Goal: Information Seeking & Learning: Learn about a topic

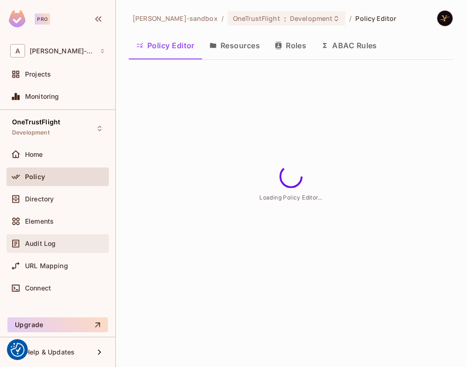
click at [48, 238] on div "Audit Log" at bounding box center [57, 243] width 95 height 11
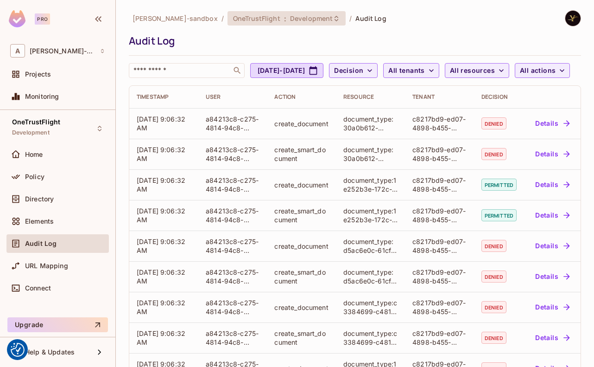
click at [269, 22] on span "OneTrustFlight" at bounding box center [256, 18] width 47 height 9
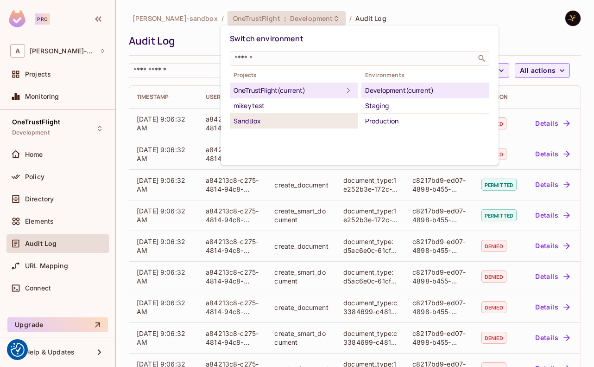
click at [273, 126] on div "SandBox" at bounding box center [294, 120] width 120 height 11
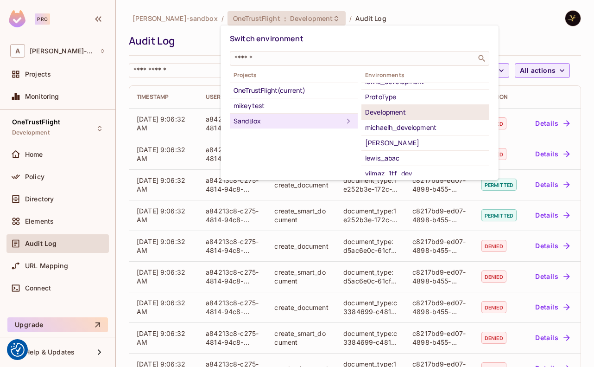
scroll to position [59, 0]
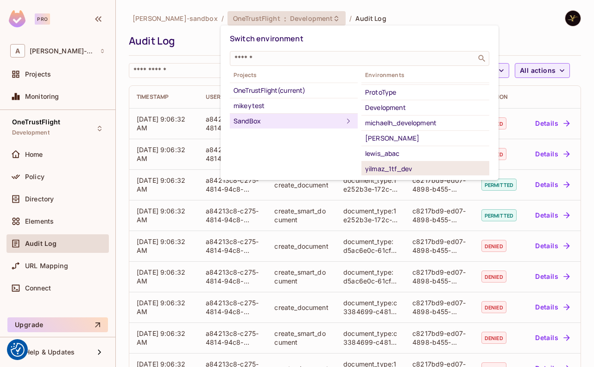
click at [421, 166] on div "yilmaz_1tf_dev" at bounding box center [425, 168] width 120 height 11
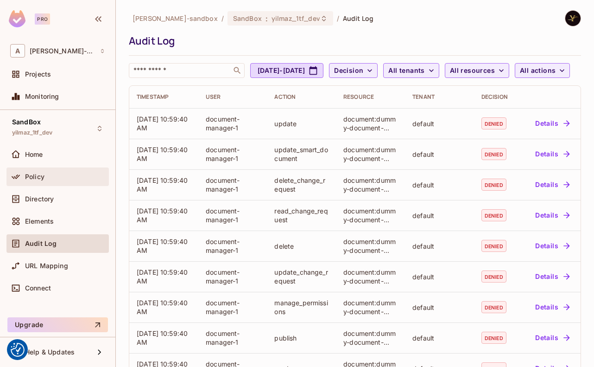
click at [50, 173] on div "Policy" at bounding box center [65, 176] width 80 height 7
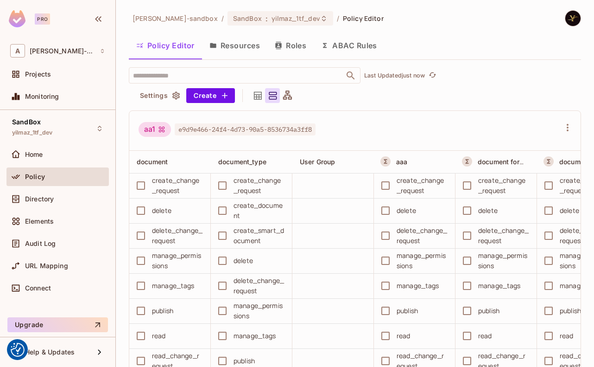
scroll to position [371, 0]
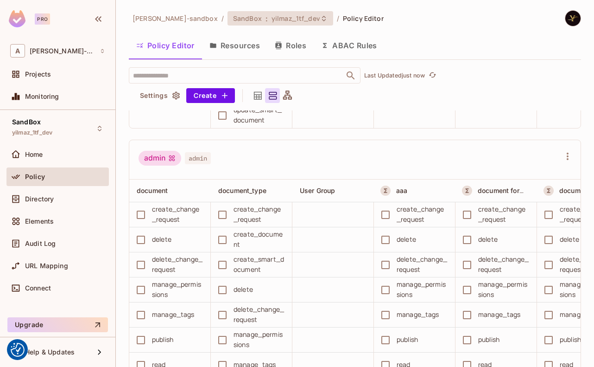
click at [289, 21] on span "yilmaz_1tf_dev" at bounding box center [296, 18] width 49 height 9
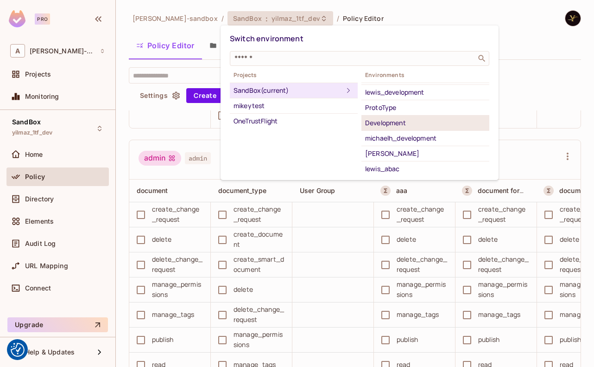
scroll to position [13, 0]
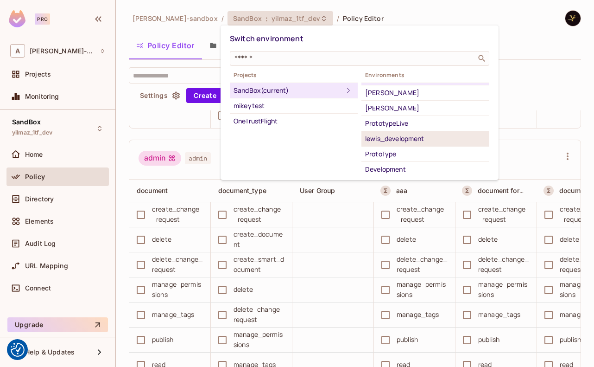
click at [405, 142] on div "lewis_development" at bounding box center [425, 138] width 120 height 11
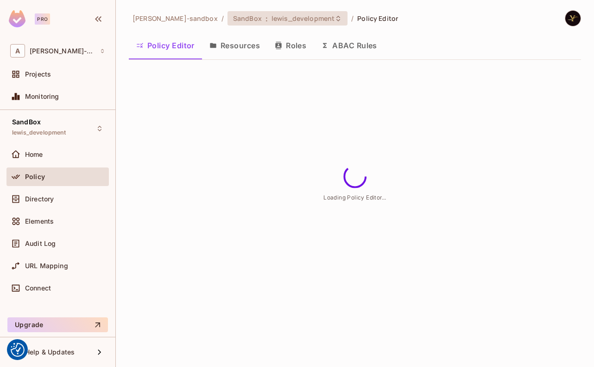
click at [281, 21] on span "lewis_development" at bounding box center [303, 18] width 63 height 9
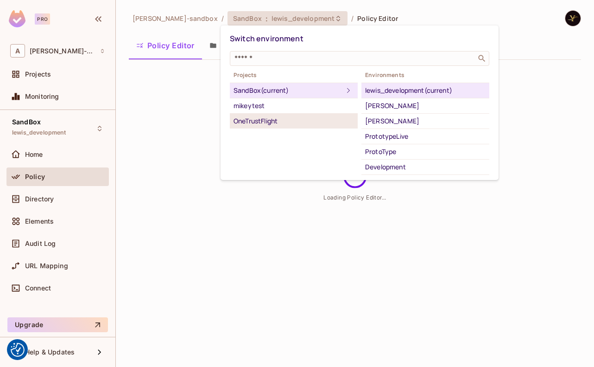
click at [264, 124] on div "OneTrustFlight" at bounding box center [294, 120] width 120 height 11
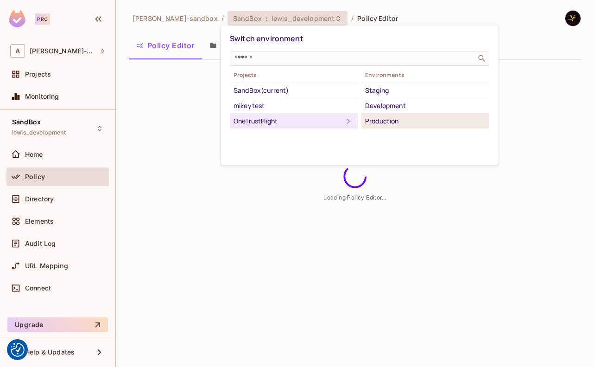
click at [433, 120] on div "Production" at bounding box center [425, 120] width 120 height 11
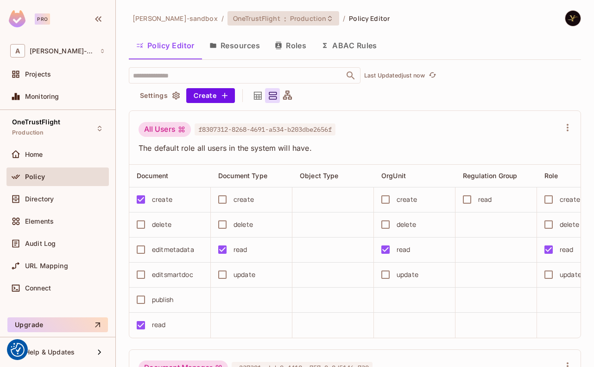
click at [290, 16] on span "Production" at bounding box center [308, 18] width 36 height 9
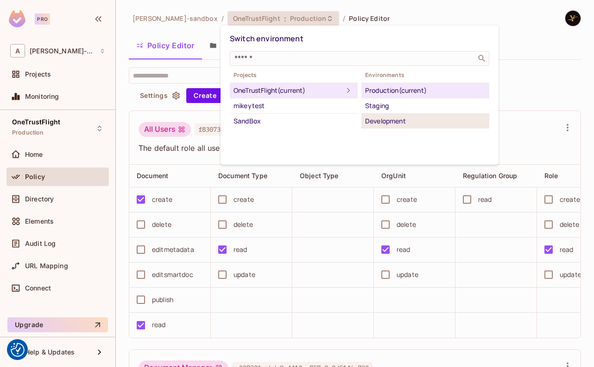
click at [388, 123] on div "Development" at bounding box center [425, 120] width 120 height 11
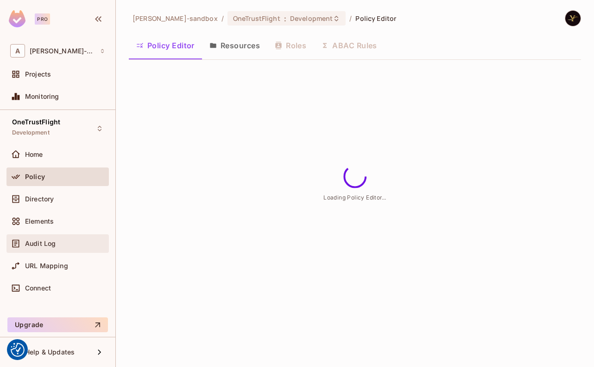
click at [43, 245] on span "Audit Log" at bounding box center [40, 243] width 31 height 7
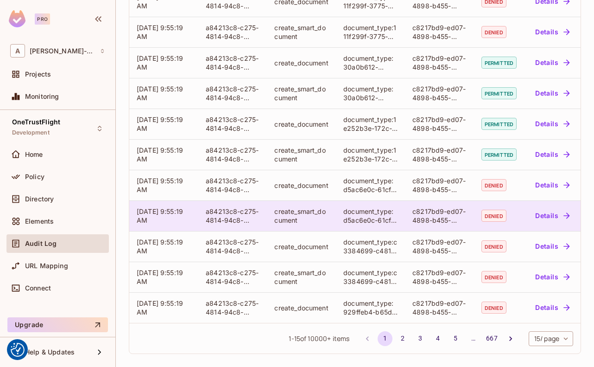
scroll to position [269, 0]
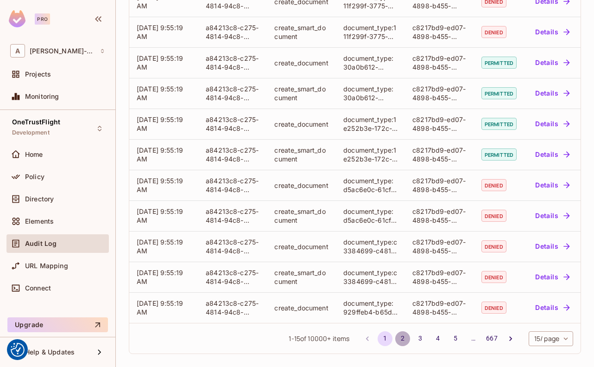
click at [395, 342] on button "2" at bounding box center [402, 338] width 15 height 15
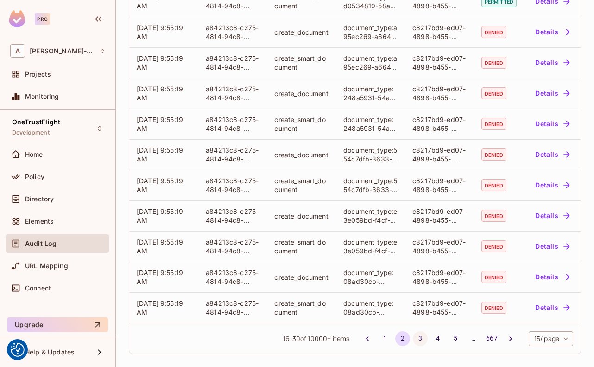
click at [415, 339] on button "3" at bounding box center [420, 338] width 15 height 15
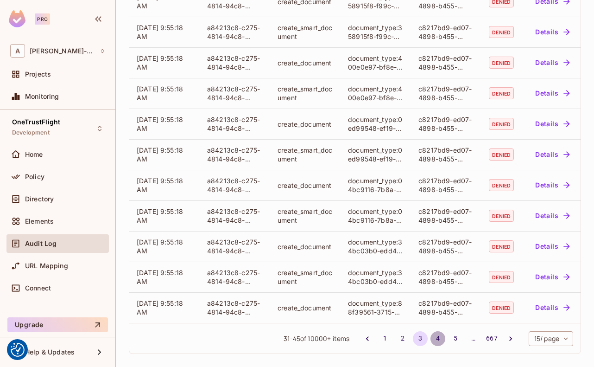
click at [430, 333] on button "4" at bounding box center [437, 338] width 15 height 15
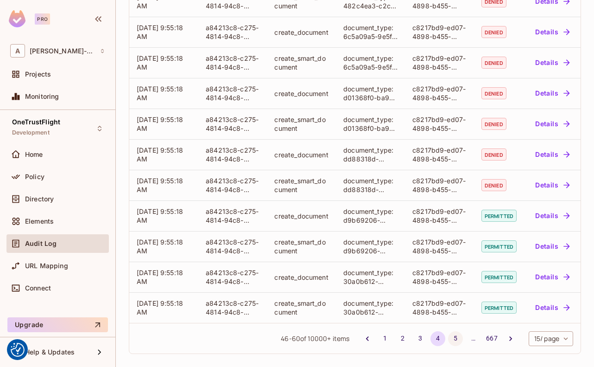
click at [448, 337] on button "5" at bounding box center [455, 338] width 15 height 15
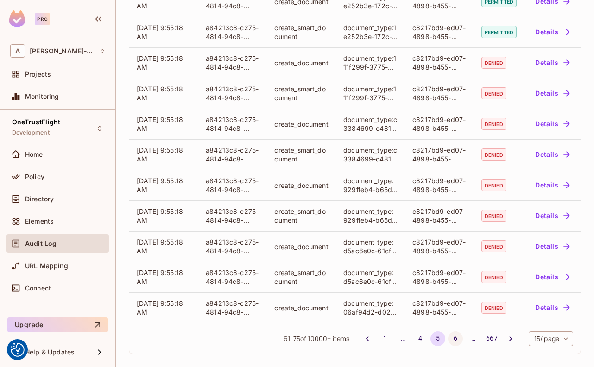
click at [448, 340] on button "6" at bounding box center [455, 338] width 15 height 15
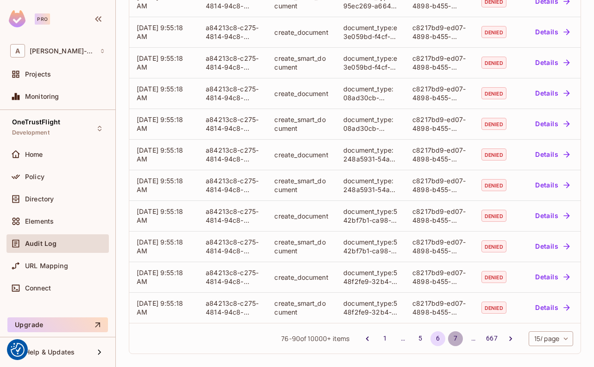
click at [448, 336] on button "7" at bounding box center [455, 338] width 15 height 15
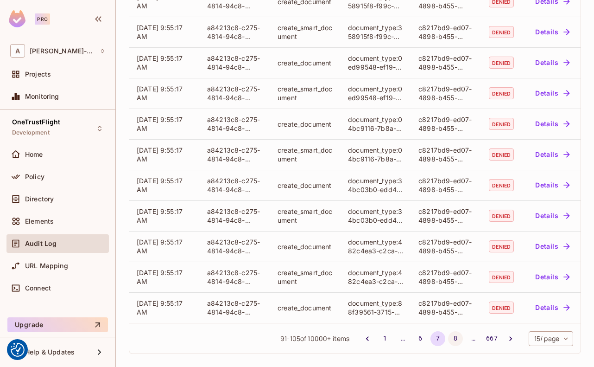
click at [448, 335] on button "8" at bounding box center [455, 338] width 15 height 15
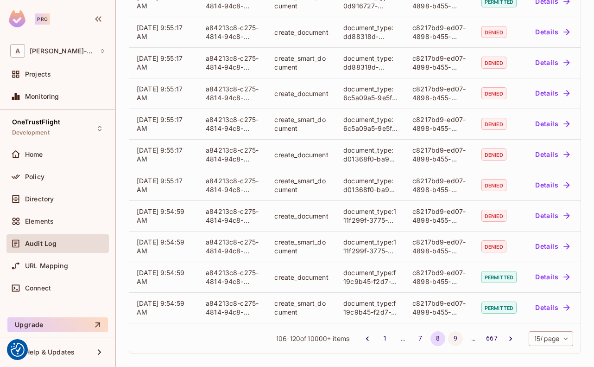
click at [451, 339] on button "9" at bounding box center [455, 338] width 15 height 15
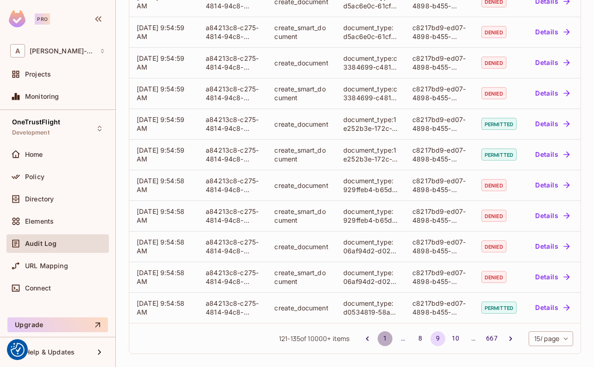
click at [378, 339] on button "1" at bounding box center [385, 338] width 15 height 15
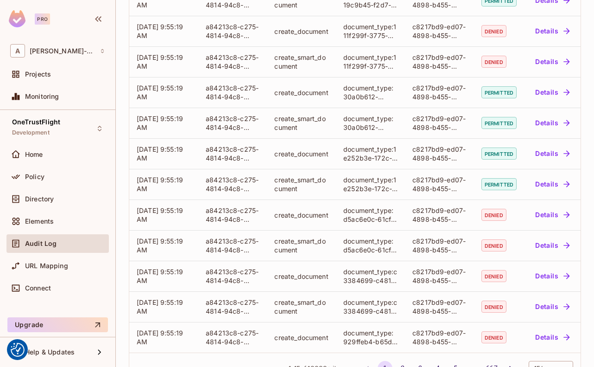
scroll to position [269, 0]
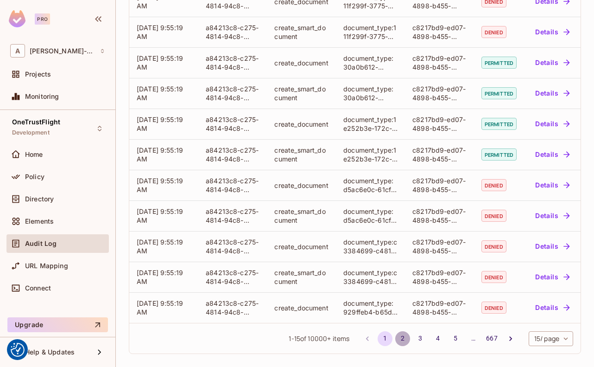
click at [395, 337] on button "2" at bounding box center [402, 338] width 15 height 15
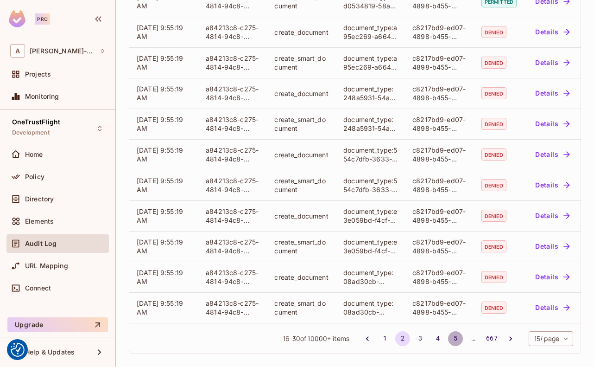
click at [451, 339] on button "5" at bounding box center [455, 338] width 15 height 15
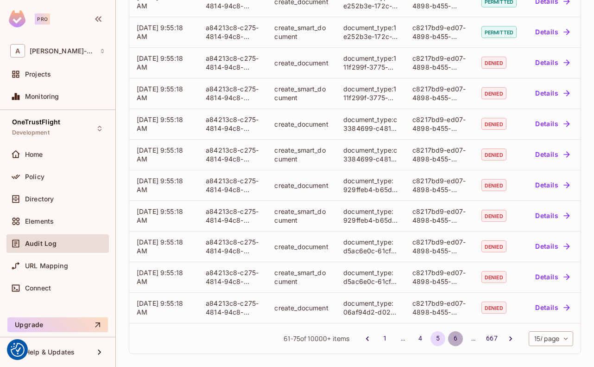
click at [448, 336] on button "6" at bounding box center [455, 338] width 15 height 15
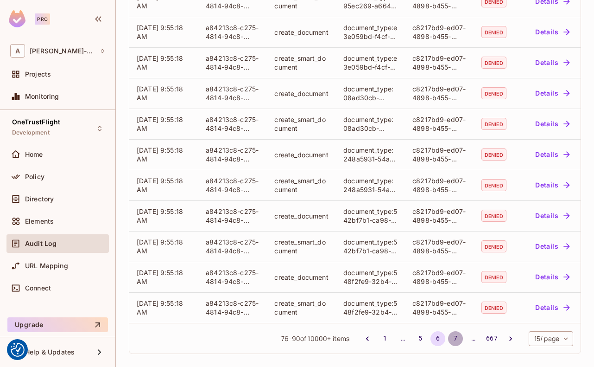
click at [448, 340] on button "7" at bounding box center [455, 338] width 15 height 15
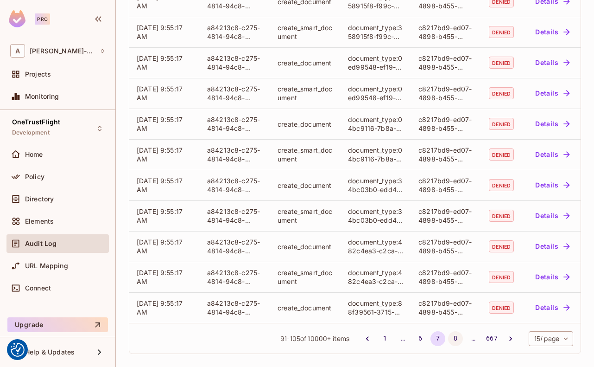
click at [448, 340] on button "8" at bounding box center [455, 338] width 15 height 15
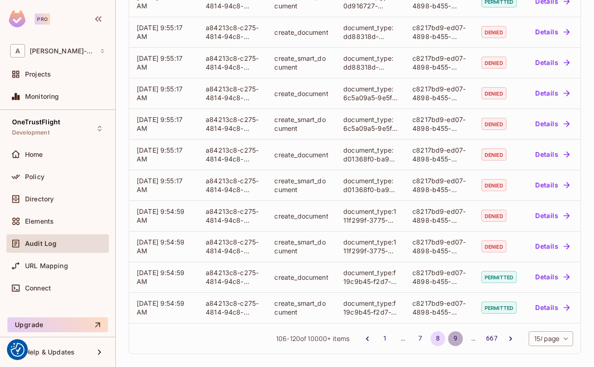
click at [449, 337] on button "9" at bounding box center [455, 338] width 15 height 15
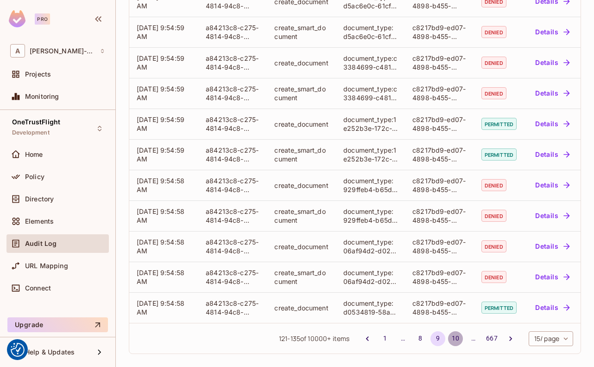
click at [448, 343] on button "10" at bounding box center [455, 338] width 15 height 15
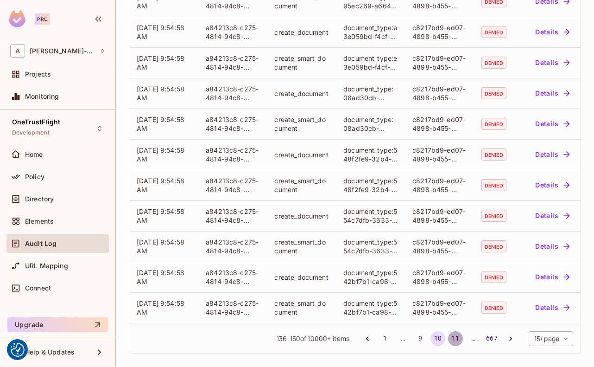
click at [448, 341] on button "11" at bounding box center [455, 338] width 15 height 15
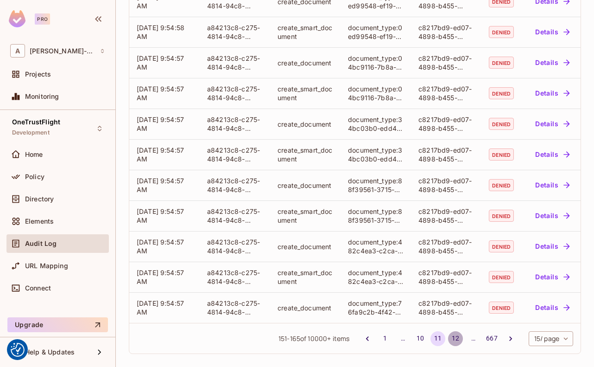
click at [449, 340] on button "12" at bounding box center [455, 338] width 15 height 15
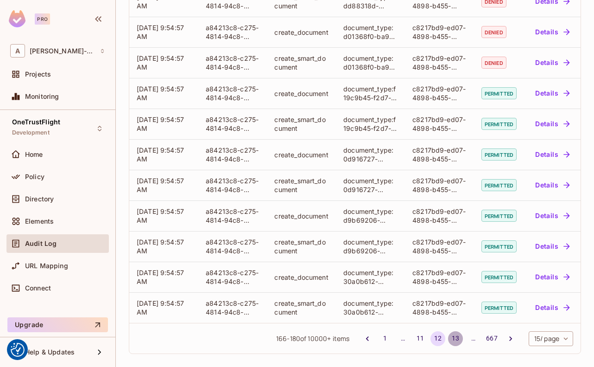
click at [450, 335] on button "13" at bounding box center [455, 338] width 15 height 15
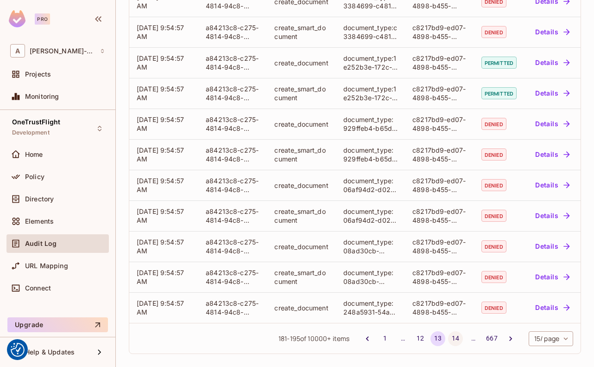
click at [448, 339] on button "14" at bounding box center [455, 338] width 15 height 15
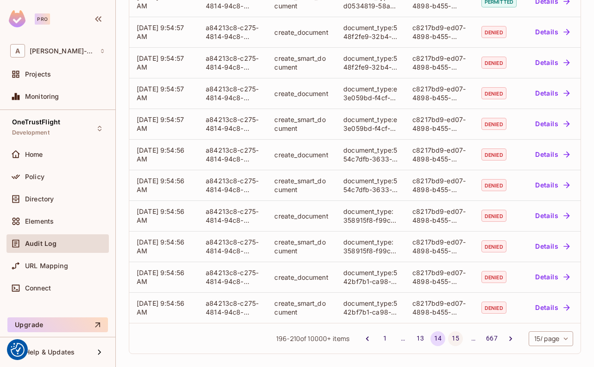
click at [448, 332] on button "15" at bounding box center [455, 338] width 15 height 15
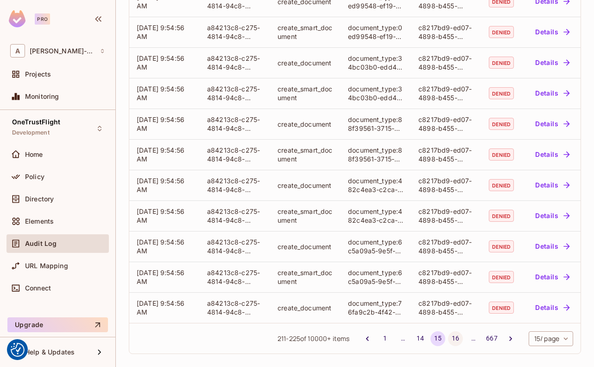
click at [448, 338] on button "16" at bounding box center [455, 338] width 15 height 15
